Goal: Communication & Community: Share content

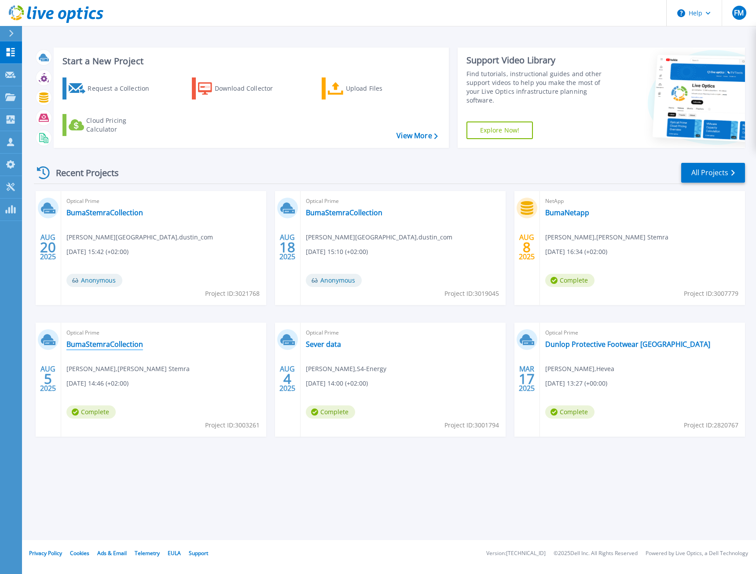
click at [128, 343] on link "BumaStemraCollection" at bounding box center [104, 344] width 77 height 9
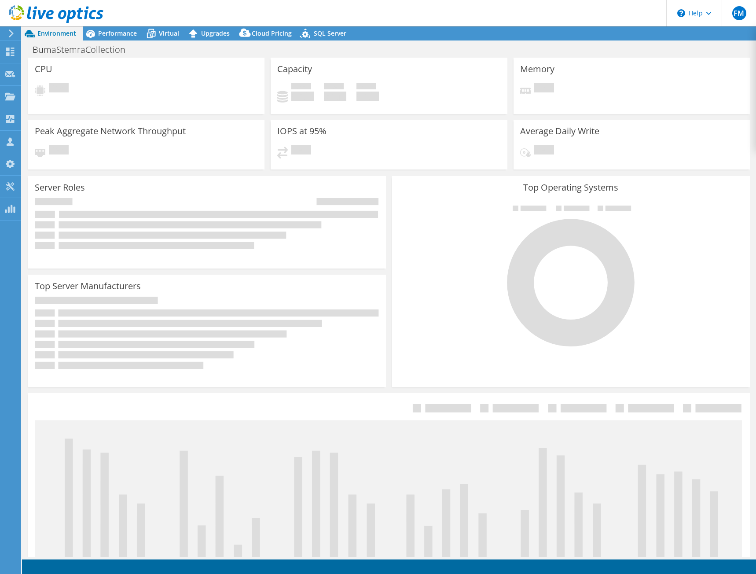
select select "USD"
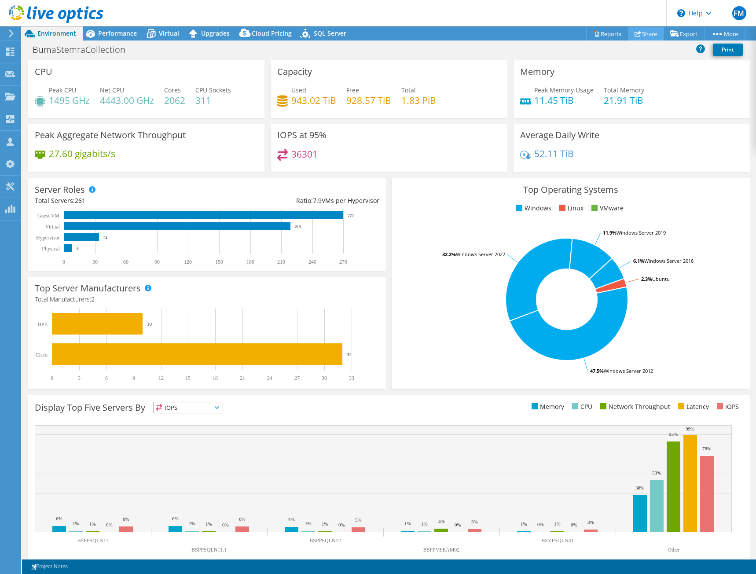
click at [643, 35] on link "Share" at bounding box center [646, 34] width 36 height 14
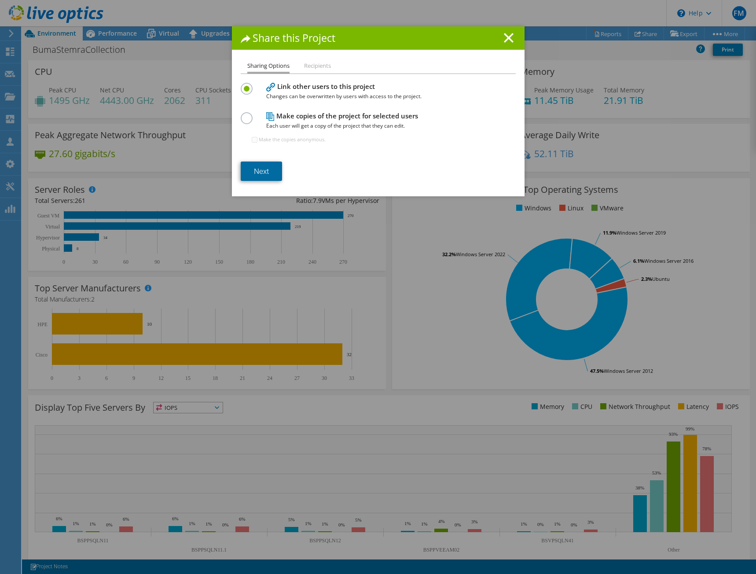
click at [260, 171] on link "Next" at bounding box center [261, 171] width 41 height 19
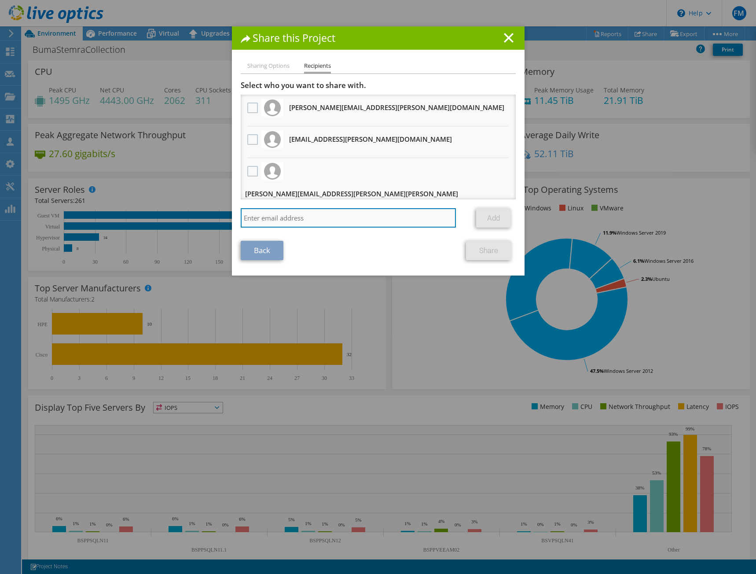
click at [327, 217] on input "search" at bounding box center [349, 217] width 216 height 19
paste input "• [EMAIL_ADDRESS][DOMAIN_NAME]"
type input "[EMAIL_ADDRESS][DOMAIN_NAME]"
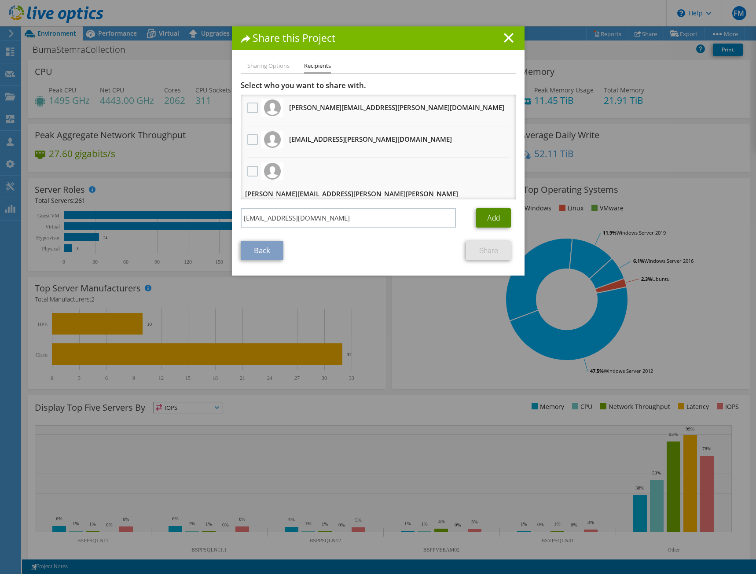
click at [492, 219] on link "Add" at bounding box center [493, 217] width 35 height 19
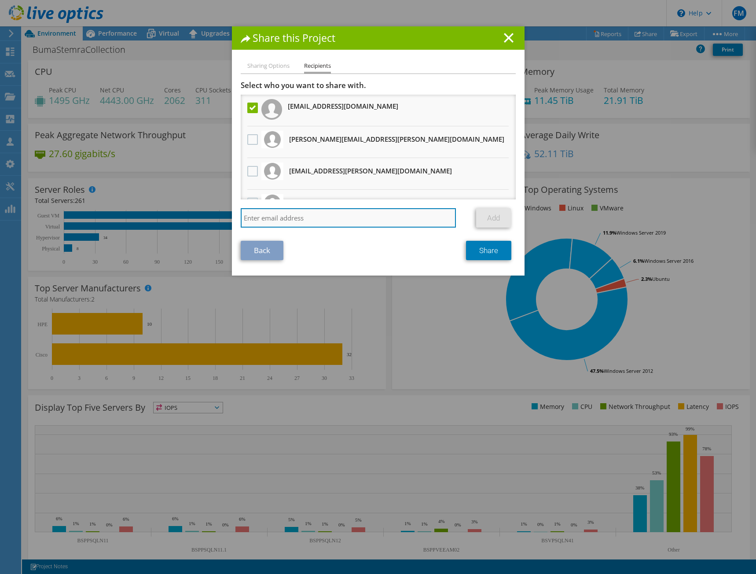
click at [375, 218] on input "search" at bounding box center [349, 217] width 216 height 19
paste input "• [EMAIL_ADDRESS][DOMAIN_NAME]"
click at [254, 215] on input "• [EMAIL_ADDRESS][DOMAIN_NAME]" at bounding box center [349, 217] width 216 height 19
type input "[EMAIL_ADDRESS][DOMAIN_NAME]"
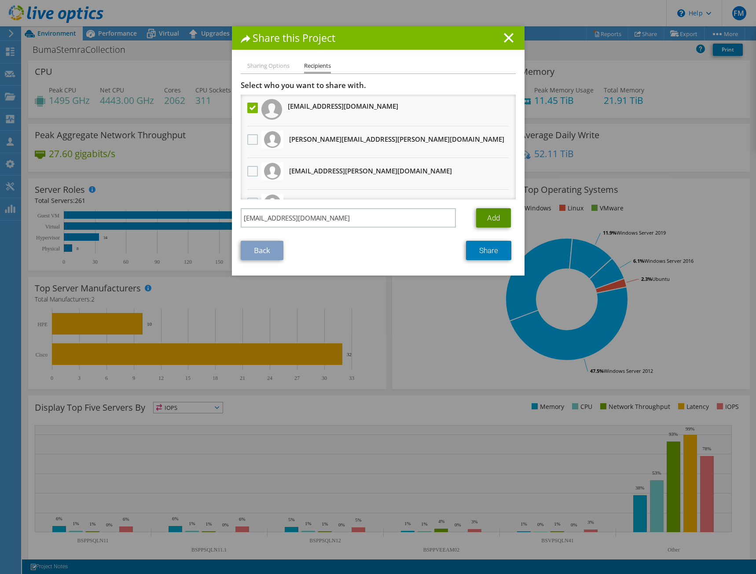
click at [490, 216] on link "Add" at bounding box center [493, 217] width 35 height 19
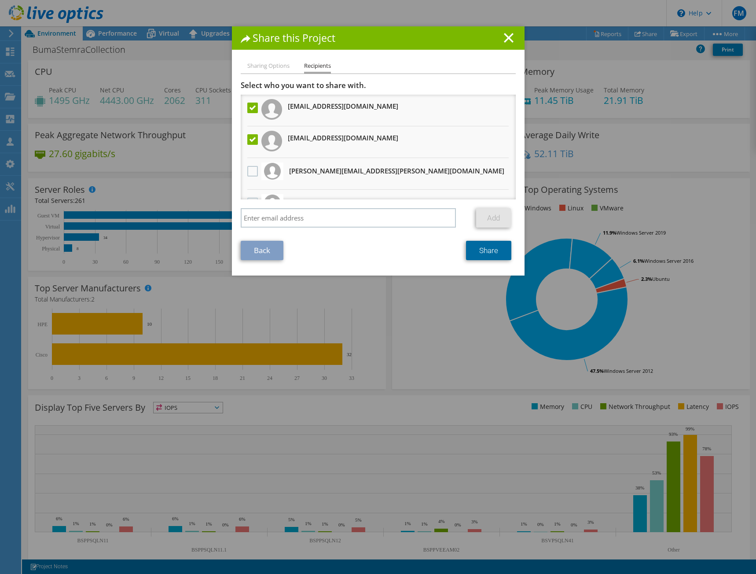
click at [492, 252] on link "Share" at bounding box center [488, 250] width 45 height 19
click at [504, 40] on line at bounding box center [508, 37] width 9 height 9
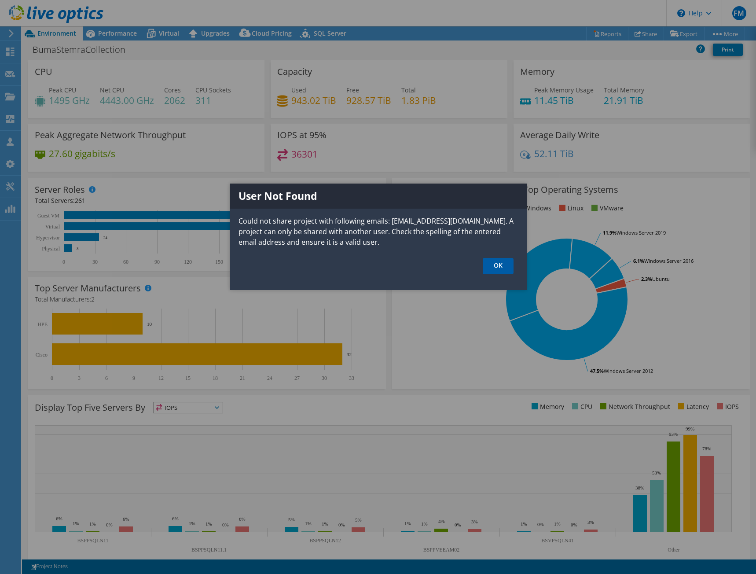
click at [500, 267] on link "OK" at bounding box center [498, 266] width 31 height 16
